Goal: Information Seeking & Learning: Check status

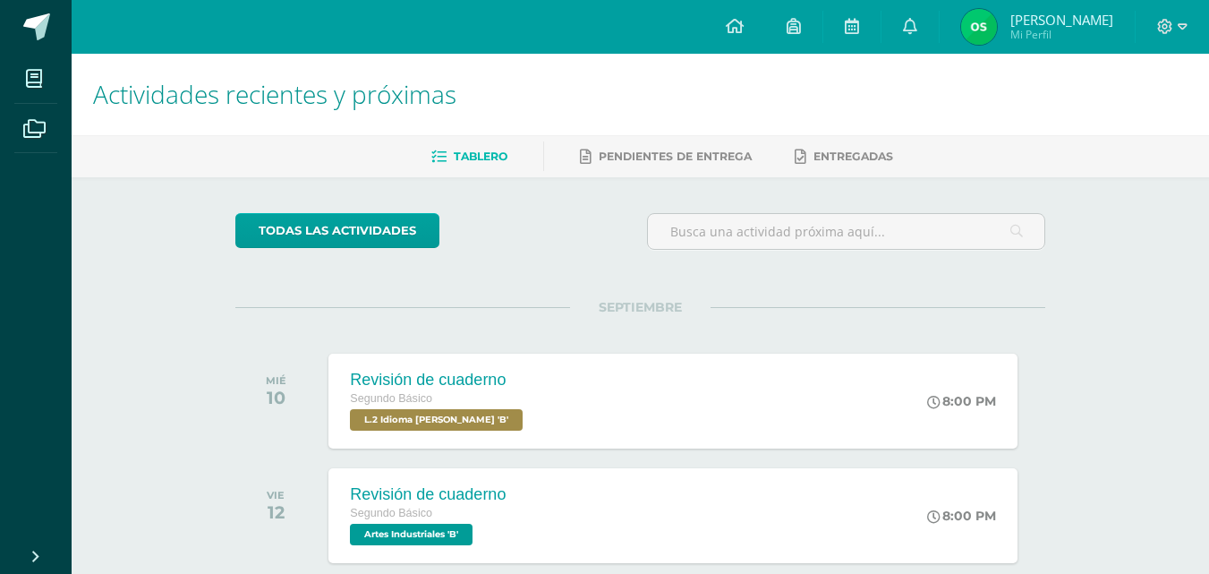
click at [976, 43] on span "[PERSON_NAME] Mi Perfil" at bounding box center [1036, 27] width 159 height 36
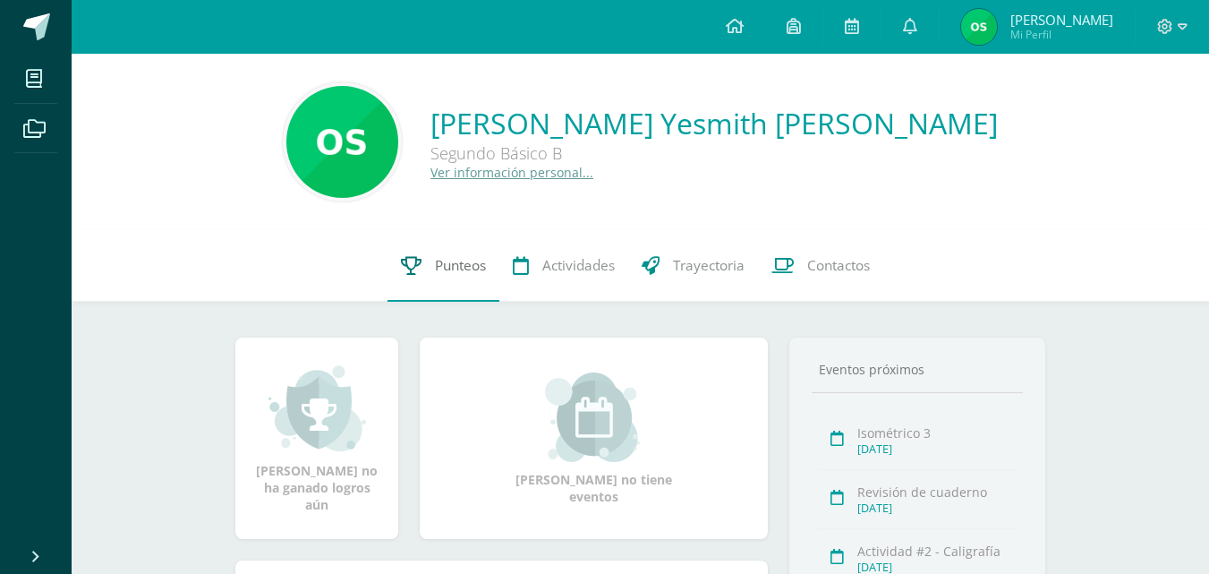
click at [446, 266] on span "Punteos" at bounding box center [460, 265] width 51 height 19
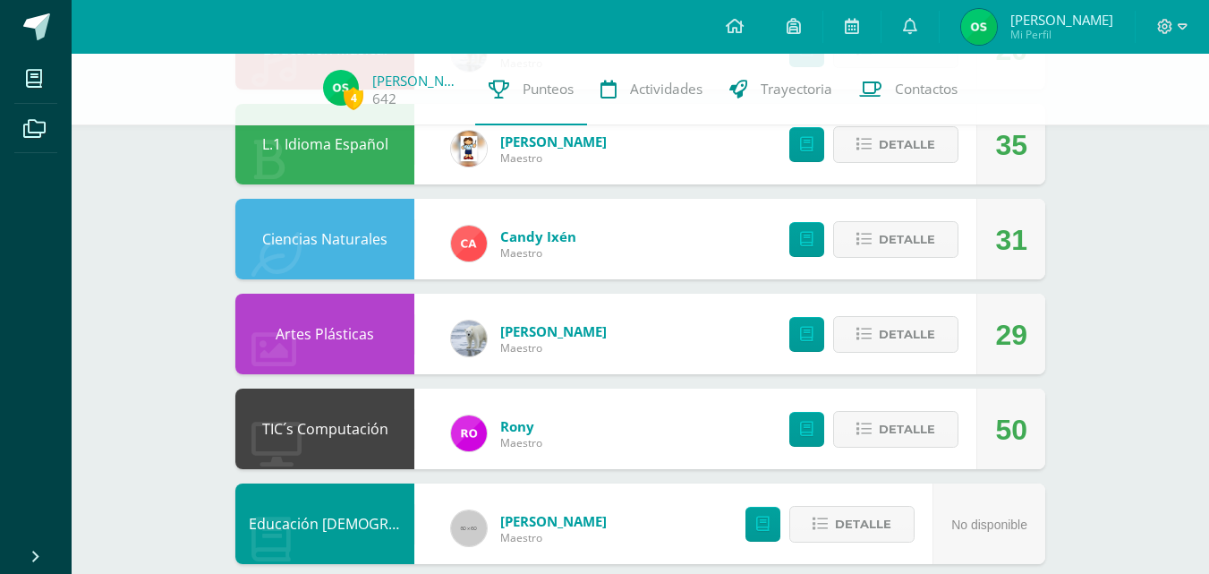
scroll to position [1152, 0]
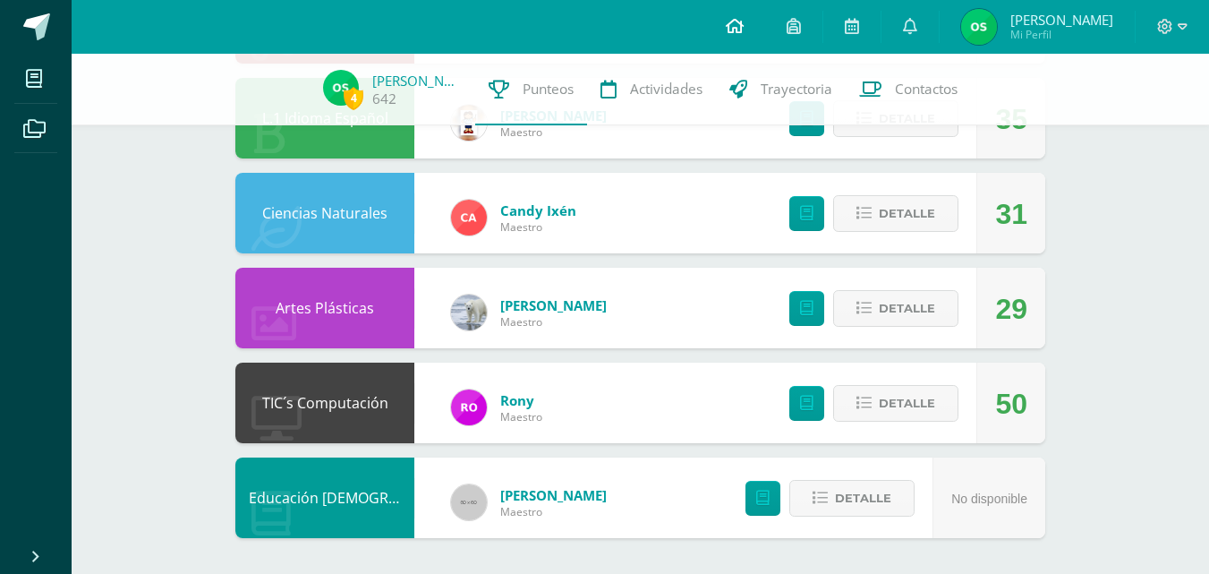
click at [736, 22] on icon at bounding box center [735, 26] width 18 height 16
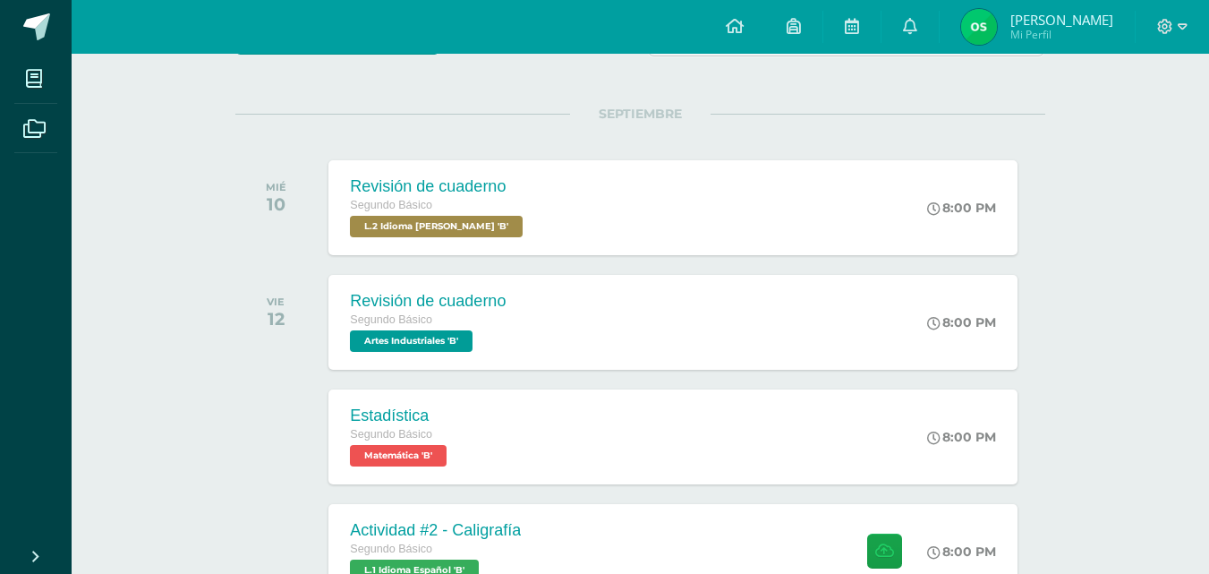
scroll to position [199, 0]
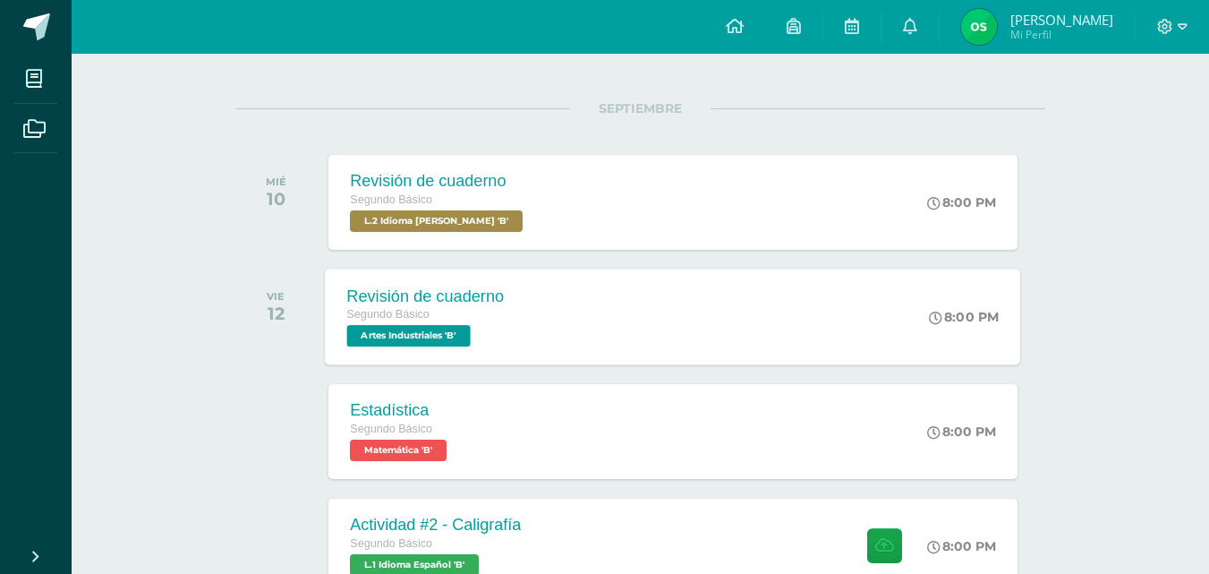
click at [438, 332] on span "Artes Industriales 'B'" at bounding box center [408, 335] width 123 height 21
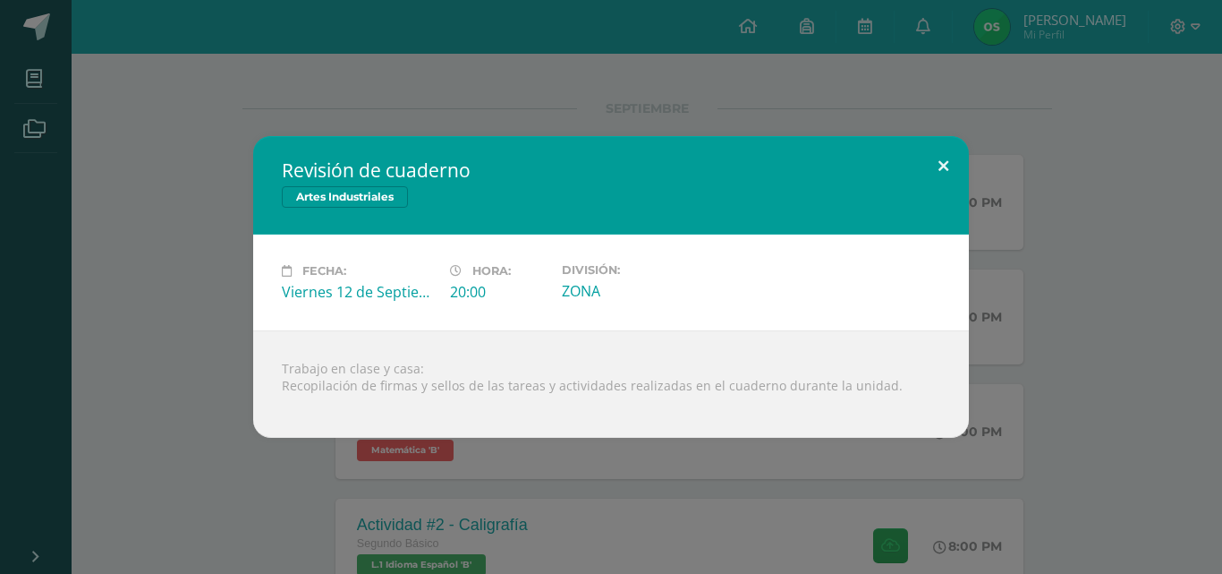
click at [941, 162] on button at bounding box center [943, 166] width 51 height 61
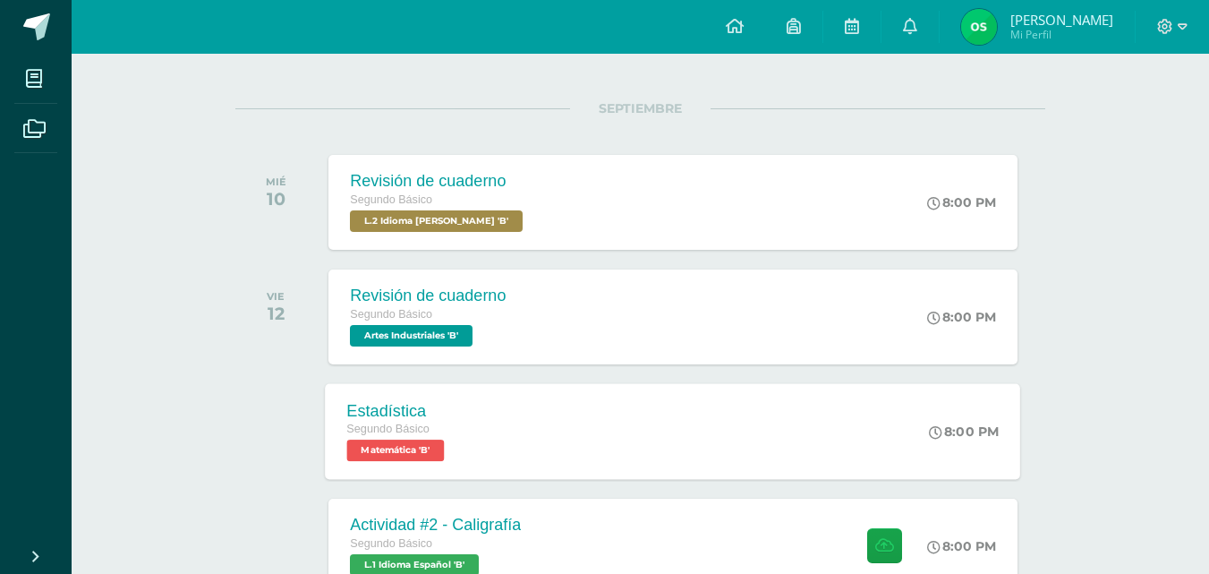
click at [417, 446] on span "Matemática 'B'" at bounding box center [396, 449] width 98 height 21
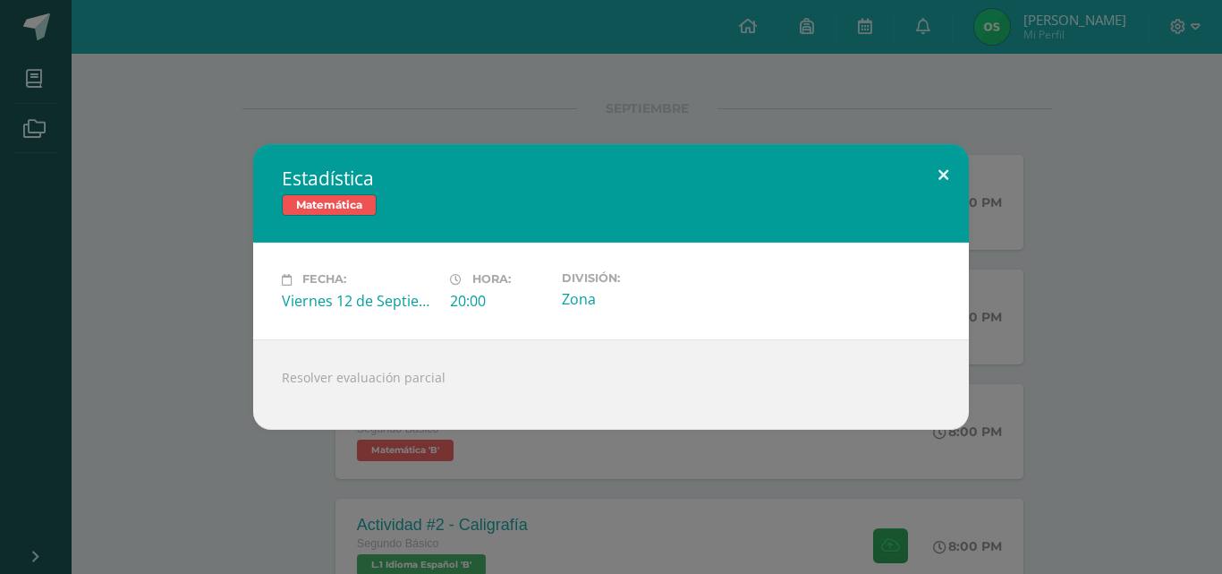
click at [945, 180] on button at bounding box center [943, 174] width 51 height 61
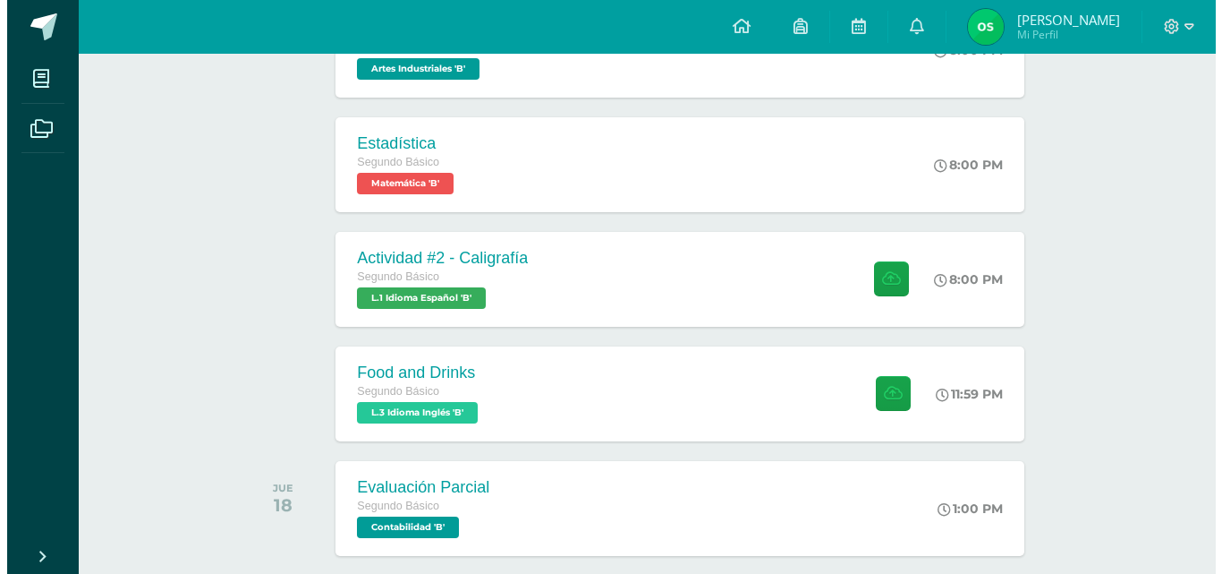
scroll to position [458, 0]
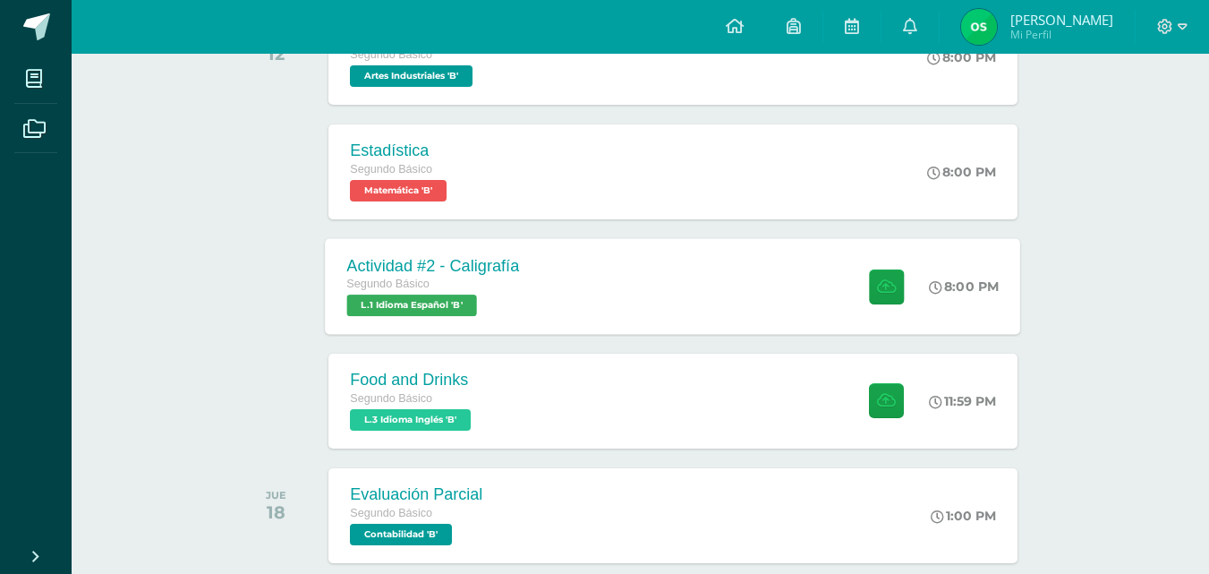
click at [440, 311] on span "L.1 Idioma Español 'B'" at bounding box center [412, 304] width 130 height 21
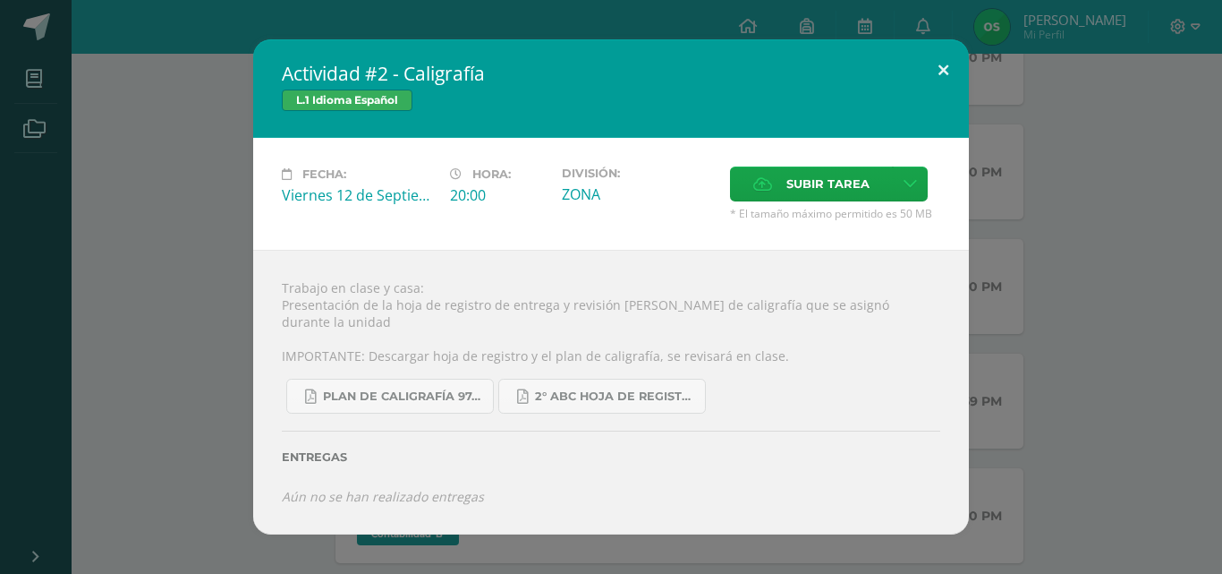
click at [943, 76] on button at bounding box center [943, 69] width 51 height 61
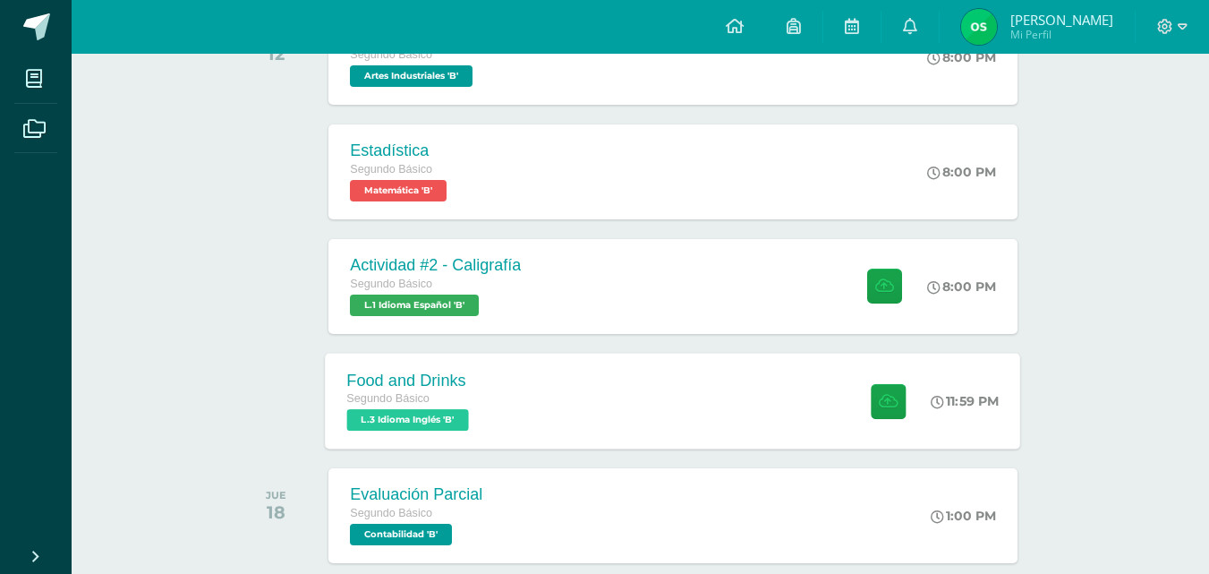
click at [365, 433] on div "Food and Drinks Segundo Básico L.3 Idioma Inglés 'B'" at bounding box center [411, 401] width 170 height 96
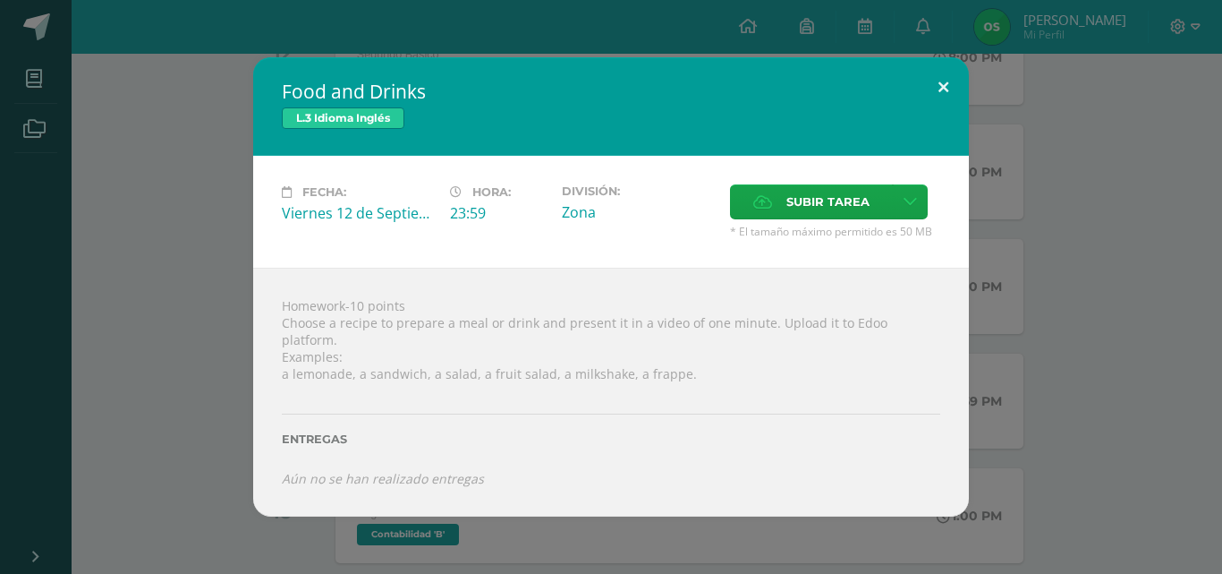
click at [948, 91] on button at bounding box center [943, 87] width 51 height 61
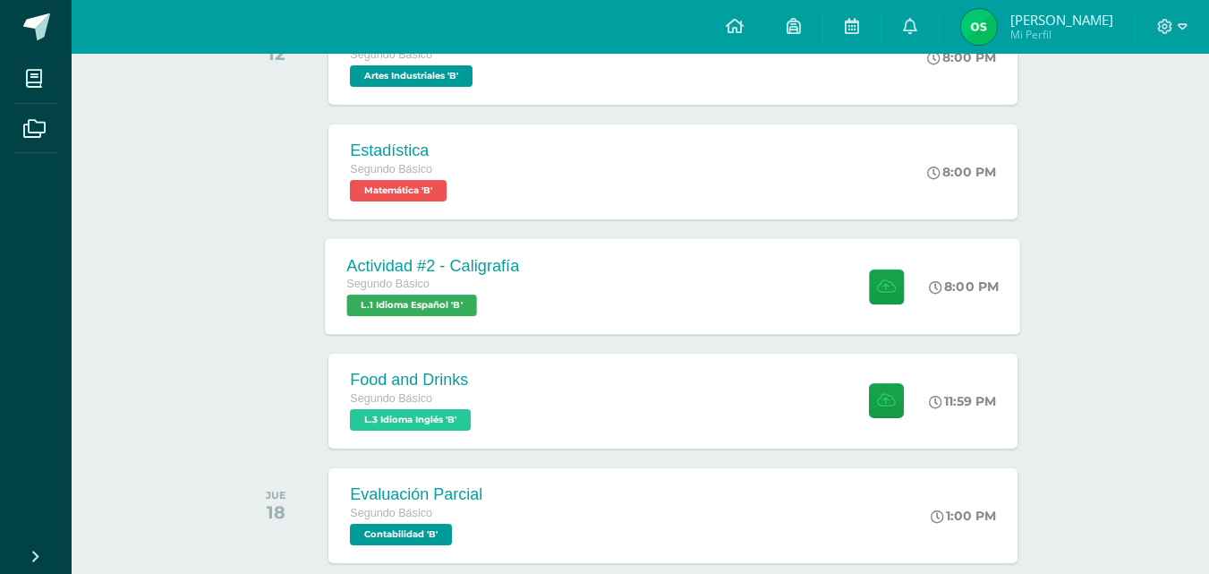
click at [445, 297] on span "L.1 Idioma Español 'B'" at bounding box center [412, 304] width 130 height 21
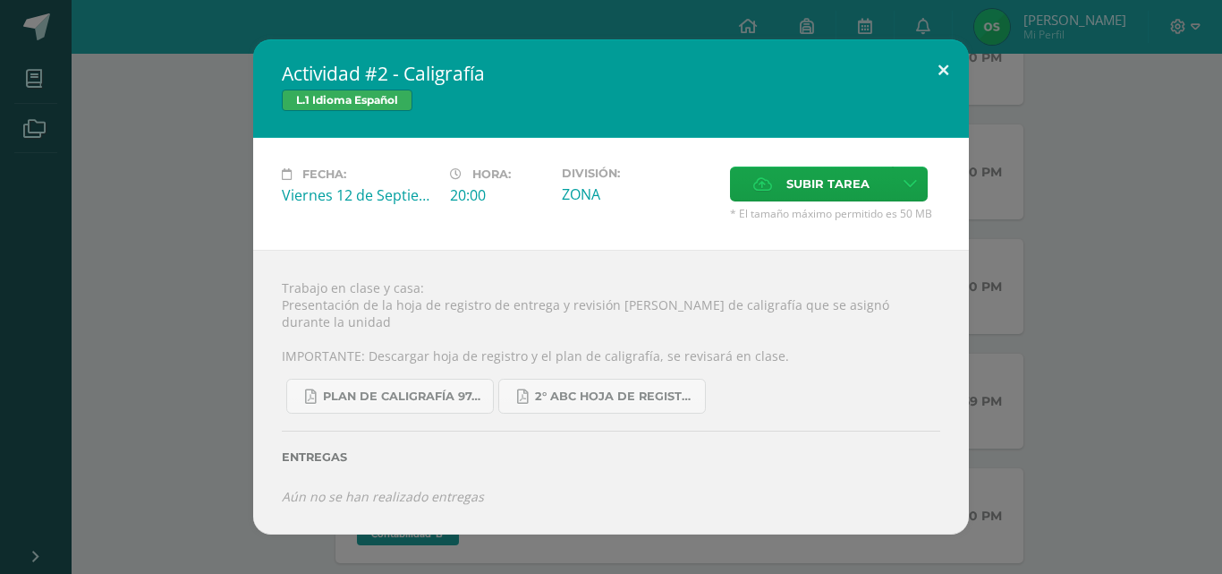
click at [949, 73] on button at bounding box center [943, 69] width 51 height 61
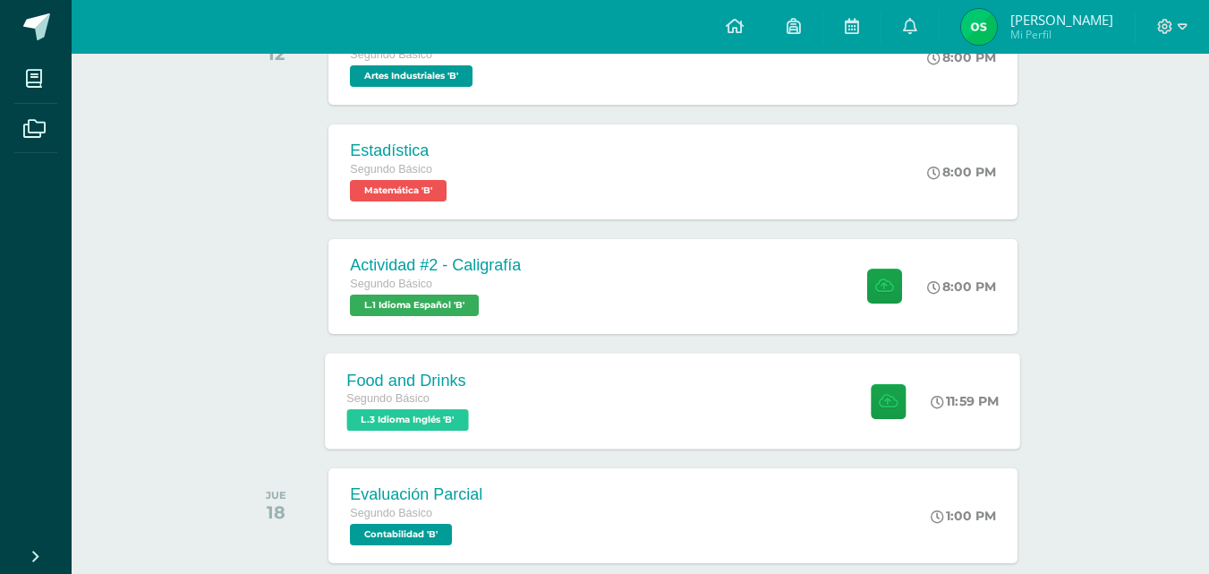
click at [438, 418] on span "L.3 Idioma Inglés 'B'" at bounding box center [408, 419] width 122 height 21
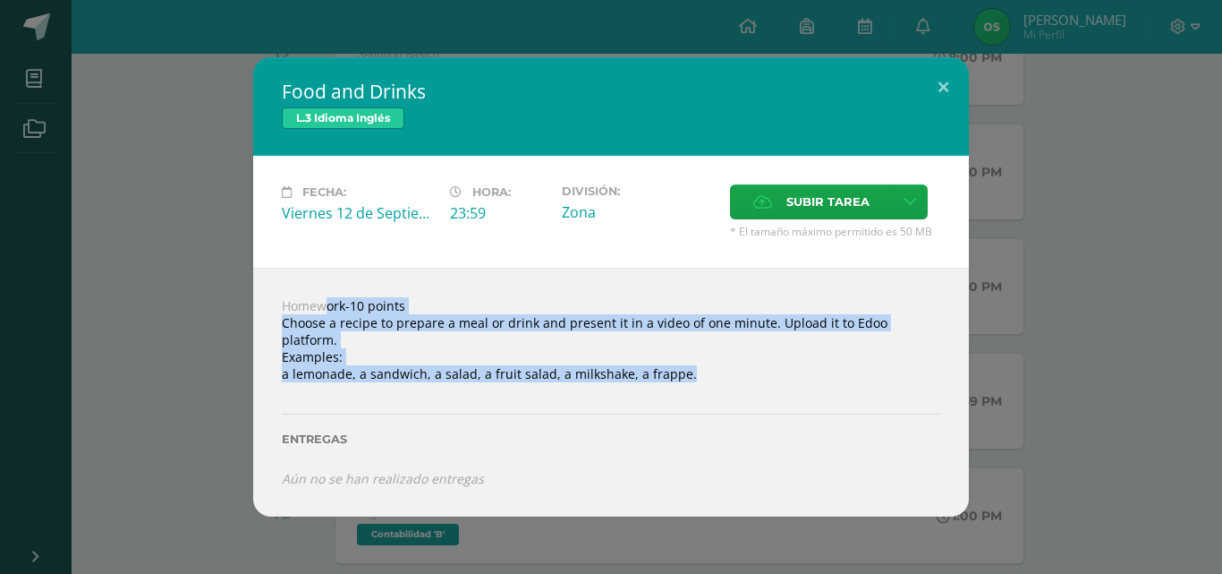
drag, startPoint x: 282, startPoint y: 314, endPoint x: 479, endPoint y: 390, distance: 211.0
click at [479, 390] on div "Homework-10 points Choose a recipe to prepare a meal or drink and present it in…" at bounding box center [611, 392] width 716 height 249
copy div "Homework-10 points Choose a recipe to prepare a meal or drink and present it in…"
